Goal: Information Seeking & Learning: Learn about a topic

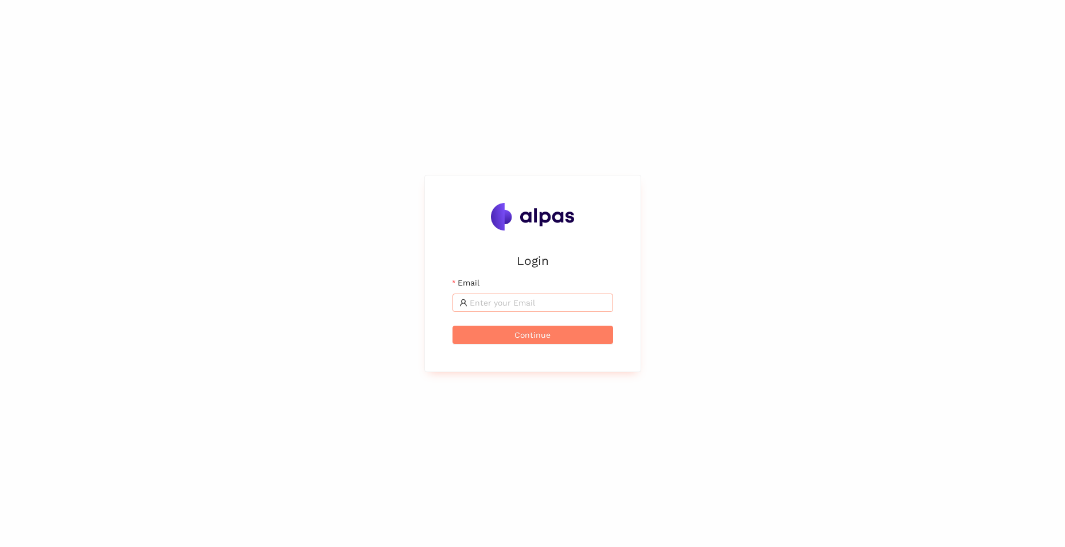
drag, startPoint x: 0, startPoint y: 0, endPoint x: 504, endPoint y: 302, distance: 587.2
click at [504, 302] on input "Email" at bounding box center [538, 302] width 136 height 13
type input "nikolaos.tselios@landisgyr.com"
click at [532, 335] on span "Continue" at bounding box center [532, 335] width 36 height 13
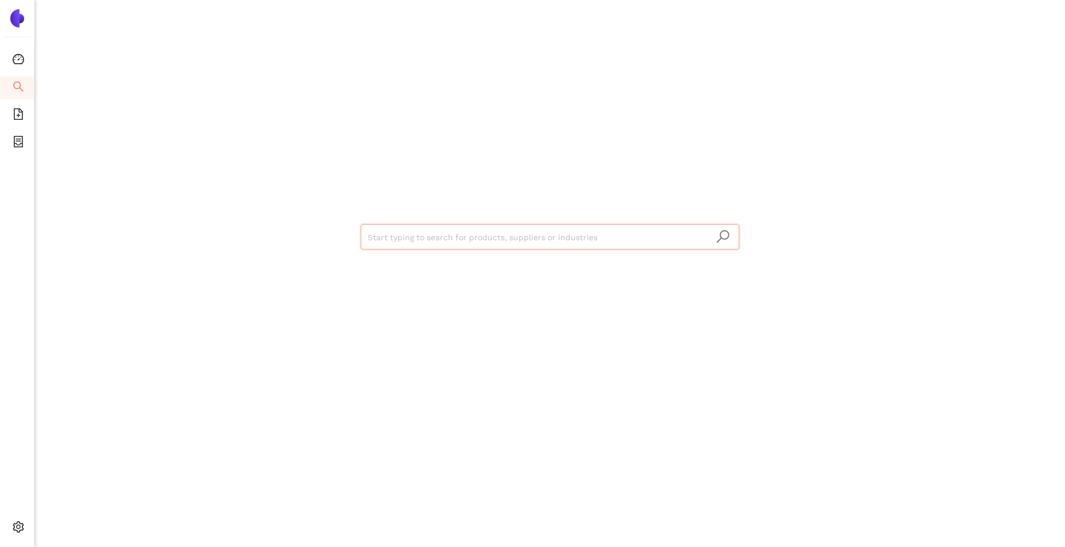
click at [446, 240] on input "search" at bounding box center [550, 237] width 365 height 25
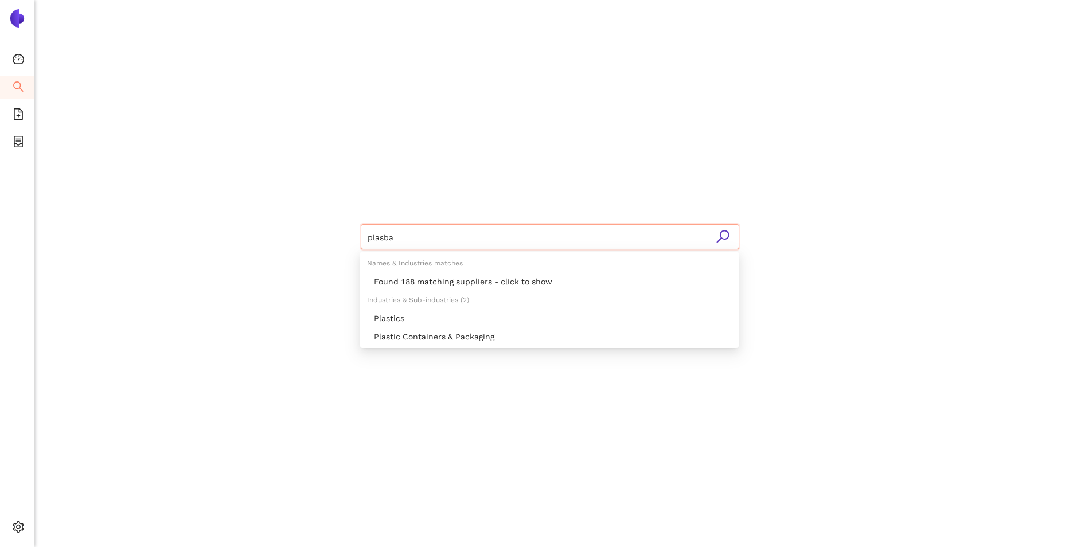
type input "plasbak"
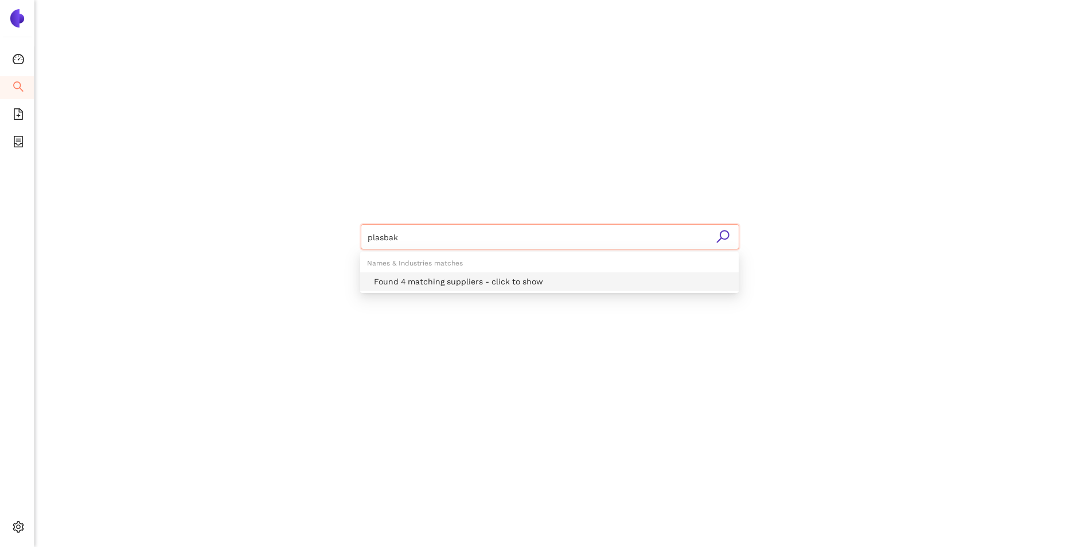
click at [474, 290] on div "Found 4 matching suppliers - click to show" at bounding box center [549, 281] width 378 height 18
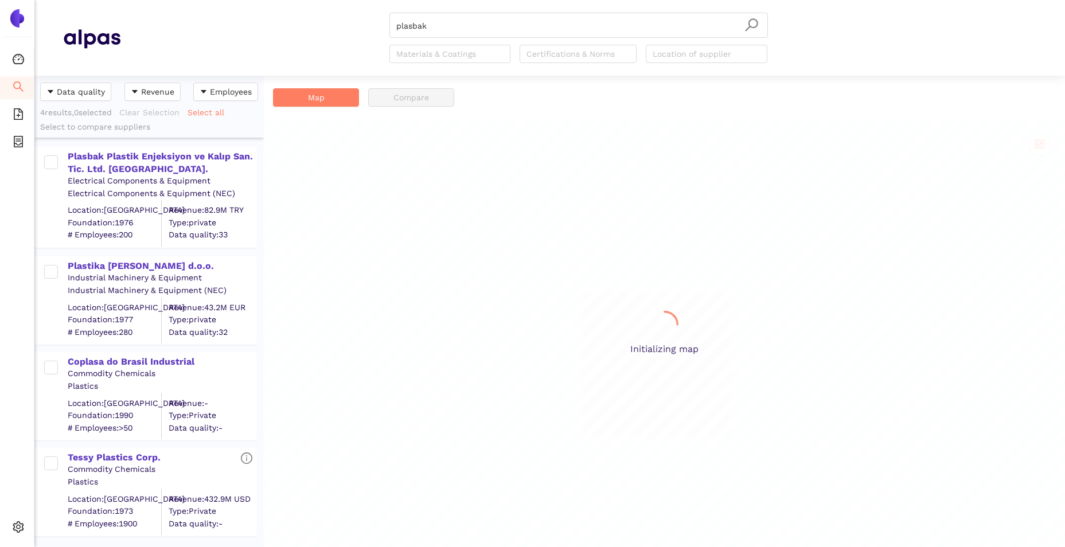
scroll to position [463, 221]
click at [130, 159] on div "Plasbak Plastik Enjeksiyon ve Kalıp San. Tic. Ltd. [GEOGRAPHIC_DATA]." at bounding box center [162, 163] width 188 height 26
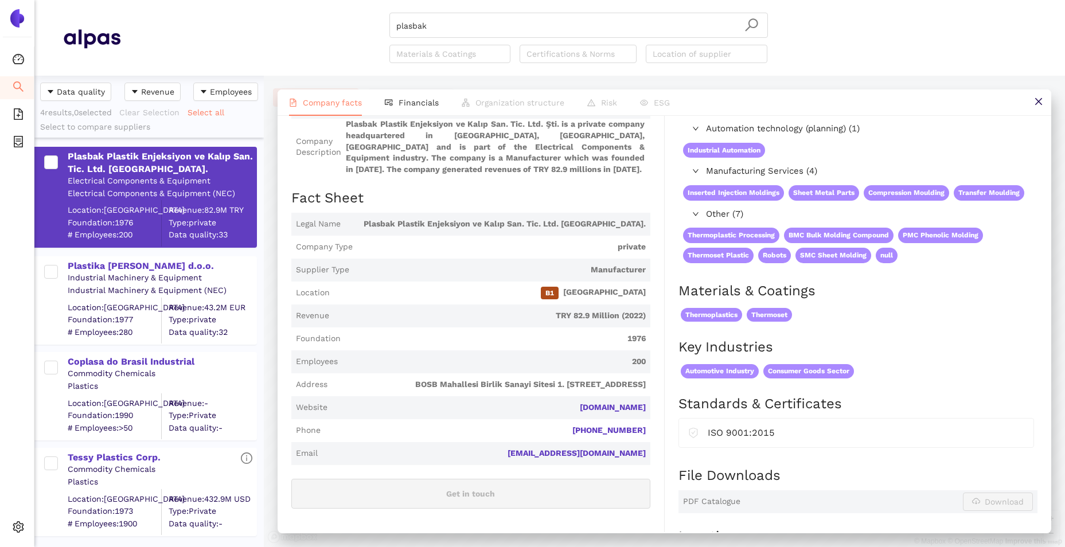
scroll to position [0, 0]
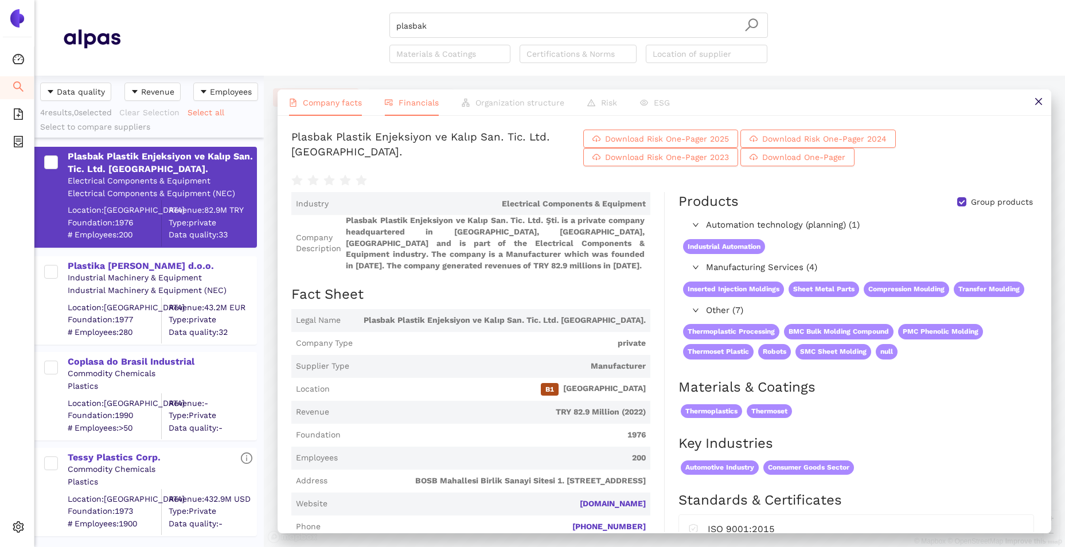
click at [413, 105] on span "Financials" at bounding box center [419, 102] width 40 height 9
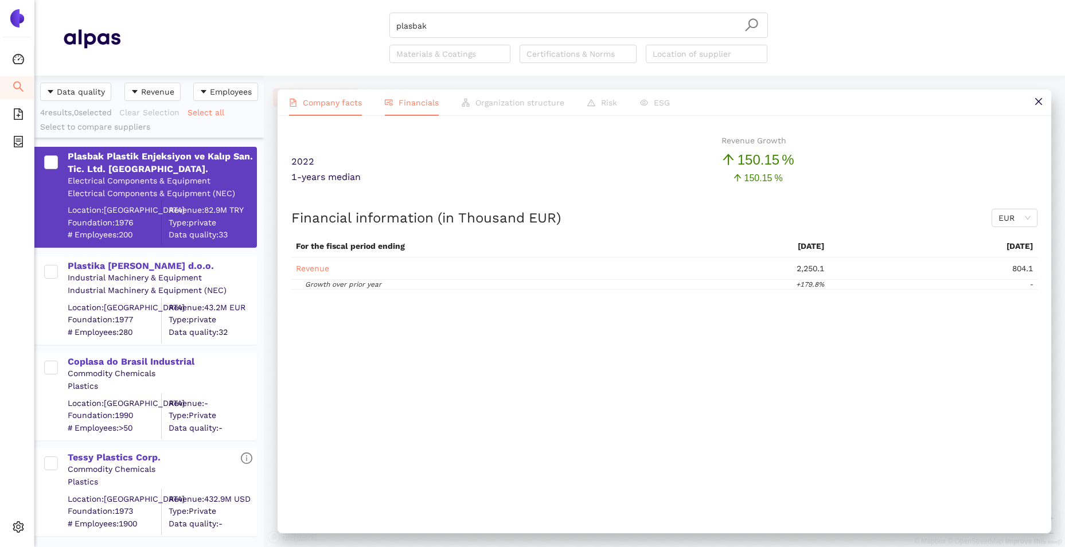
click at [314, 98] on span "Company facts" at bounding box center [332, 102] width 59 height 9
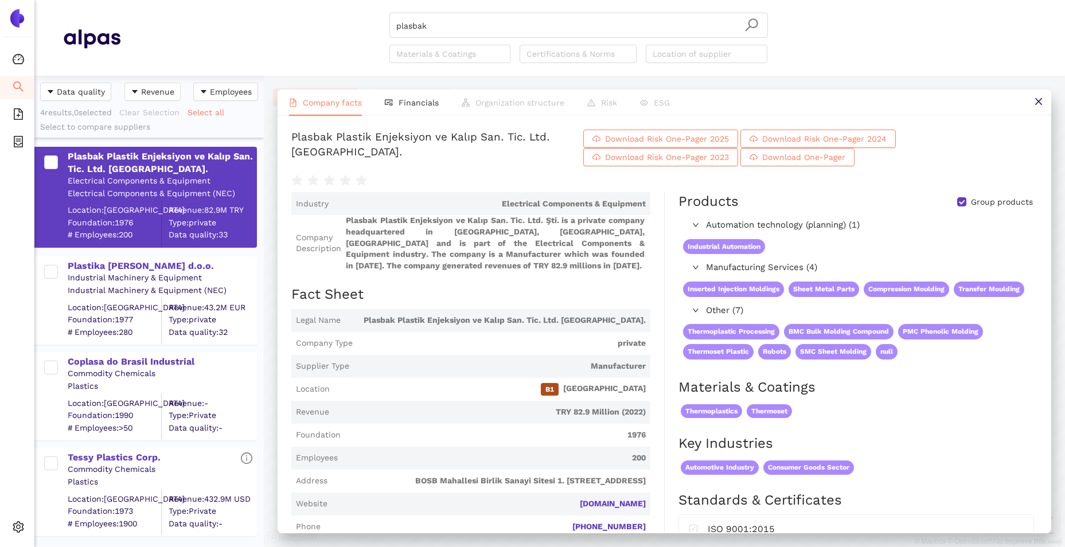
scroll to position [463, 221]
